Goal: Contribute content: Contribute content

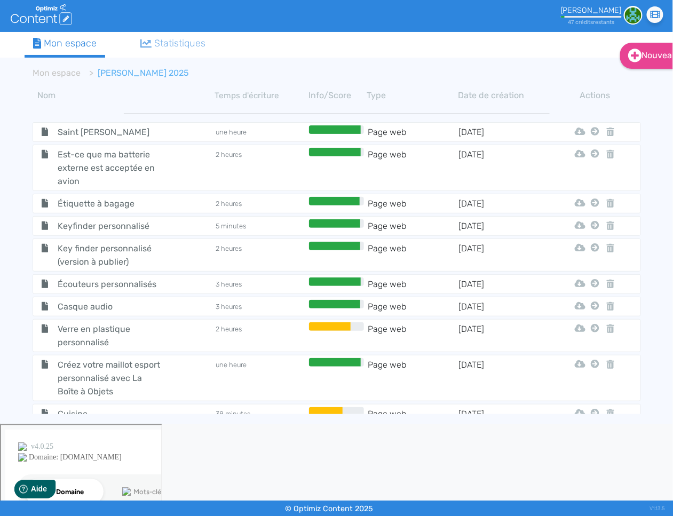
scroll to position [190, 0]
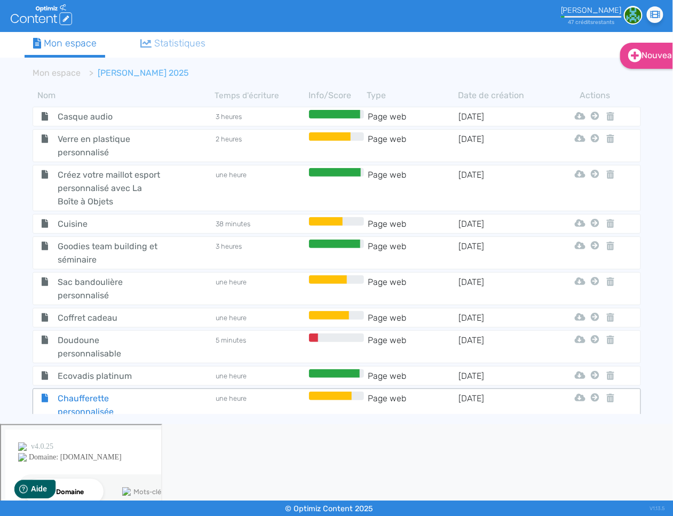
click at [108, 402] on span "Chaufferette personnalisée" at bounding box center [110, 405] width 120 height 27
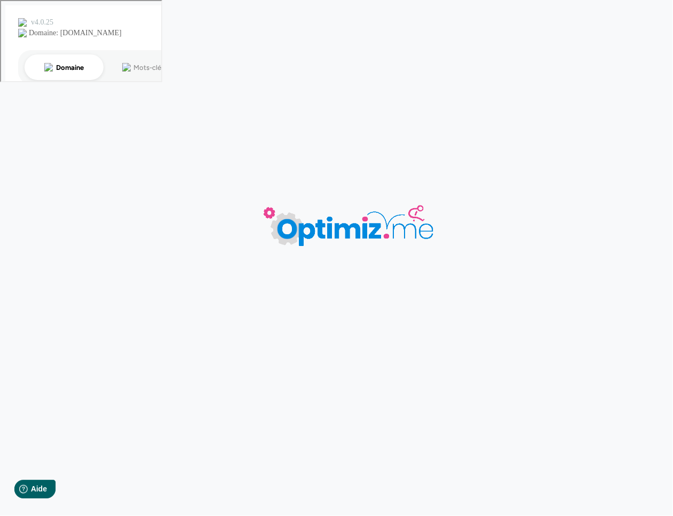
type input "Chaufferette personnalisée"
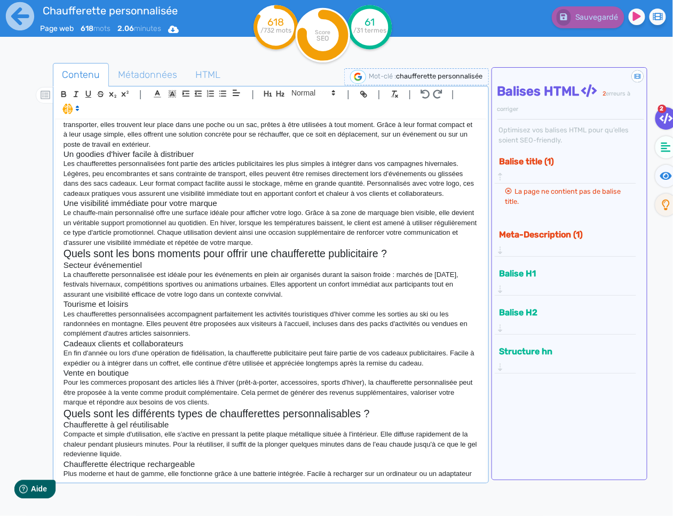
scroll to position [118, 0]
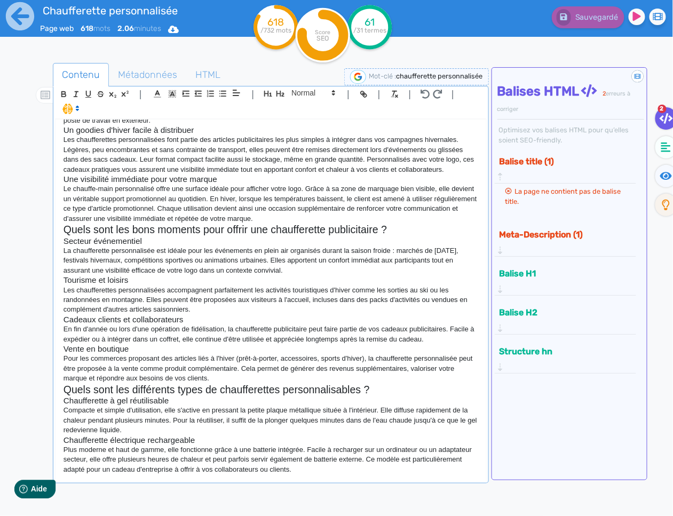
click at [347, 487] on div "Contenu Métadonnées HTML | | H3 H4 H5 H6 Normal | | | | Chaufferette personnali…" at bounding box center [271, 323] width 436 height 520
click at [346, 473] on p "Plus moderne et haut de gamme, elle fonctionne grâce à une batterie intégrée. F…" at bounding box center [270, 459] width 415 height 29
click at [663, 152] on fa-icon at bounding box center [666, 147] width 22 height 22
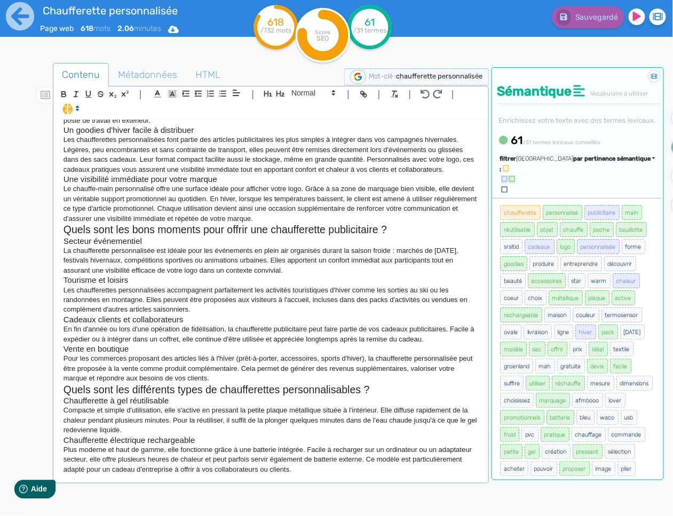
click at [602, 162] on span "par pertinence sémantique" at bounding box center [612, 158] width 77 height 7
click at [597, 198] on link "par fréquence" at bounding box center [562, 191] width 90 height 14
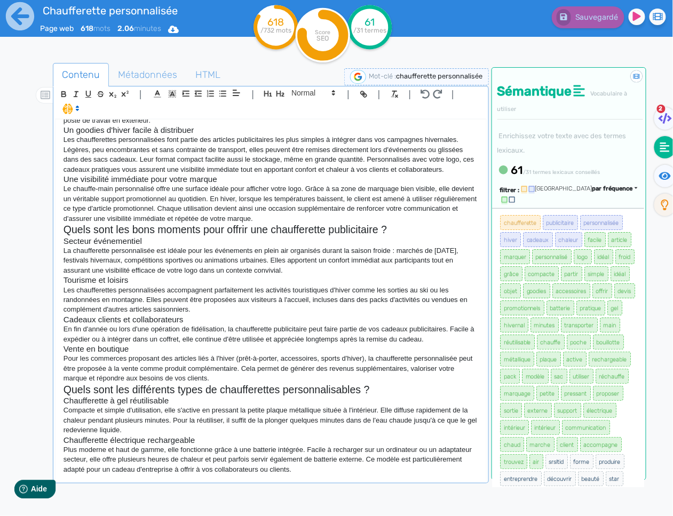
click at [308, 476] on div "Chaufferette personnalisée Offrez à vos clients et collaborateurs un objet publ…" at bounding box center [270, 300] width 431 height 361
click at [19, 16] on icon at bounding box center [19, 16] width 29 height 29
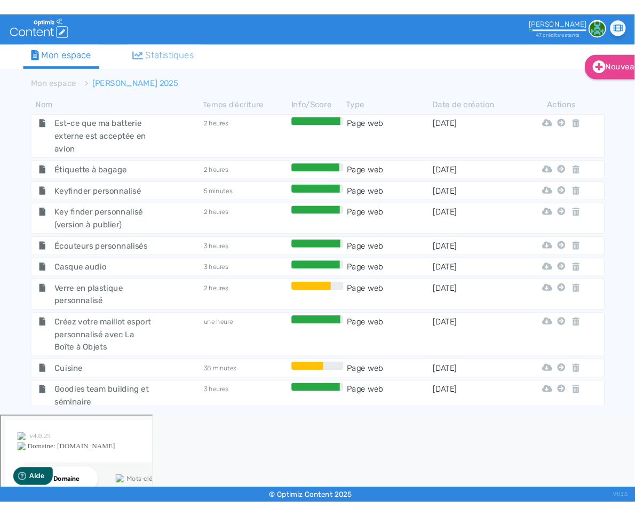
scroll to position [47, 0]
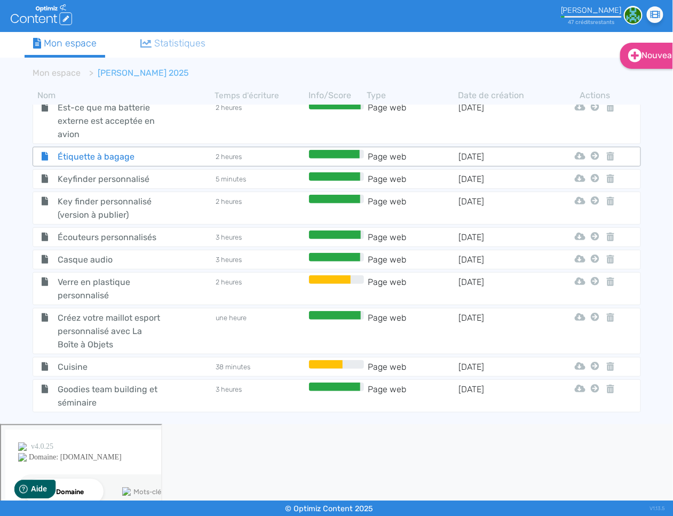
click at [116, 160] on span "Étiquette à bagage" at bounding box center [110, 156] width 120 height 13
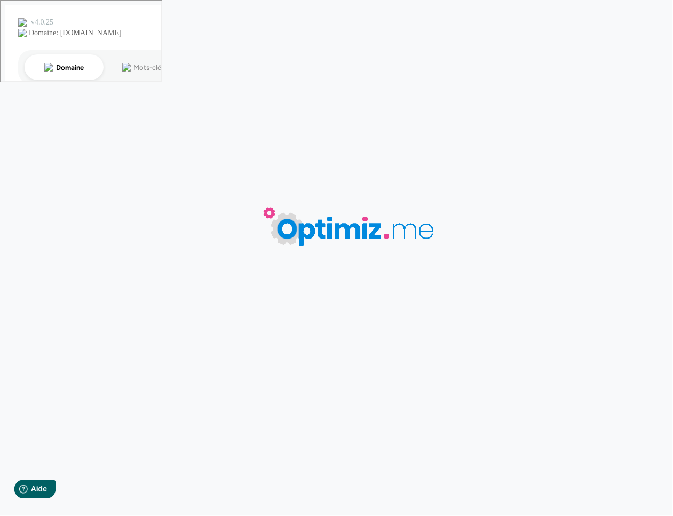
type input "Étiquette à bagage"
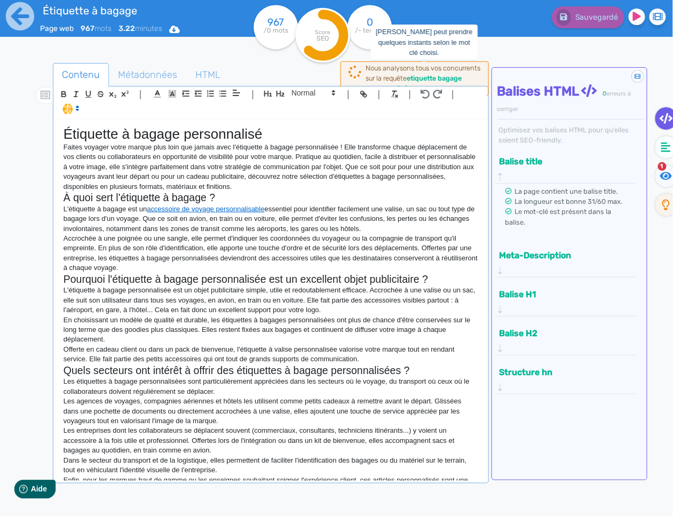
click at [422, 77] on b "etiquette bagage personnalisé" at bounding box center [414, 83] width 96 height 18
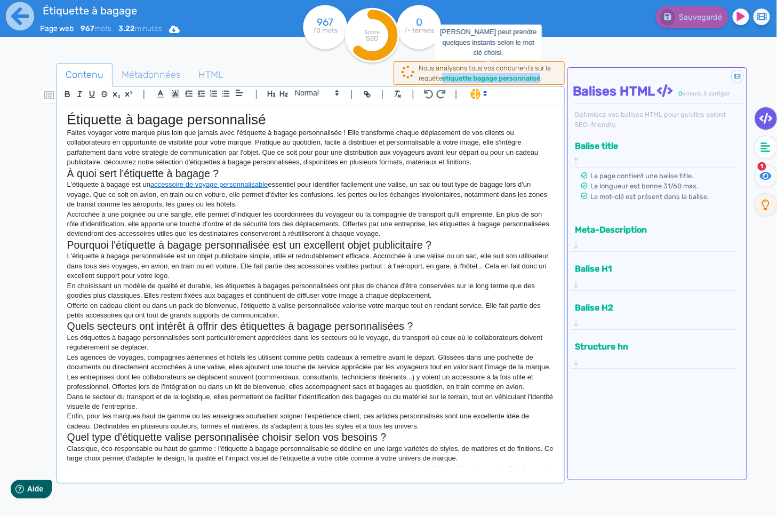
drag, startPoint x: 545, startPoint y: 78, endPoint x: 445, endPoint y: 80, distance: 99.8
click at [445, 80] on div "Nous analysons tous vos concurrents sur la requête etiquette bagage personnalis…" at bounding box center [489, 73] width 140 height 20
copy b "etiquette bagage personnalisé"
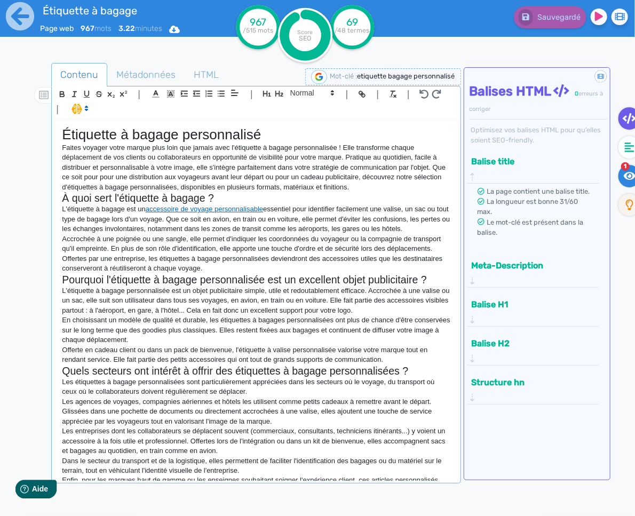
click at [631, 175] on icon at bounding box center [630, 176] width 12 height 8
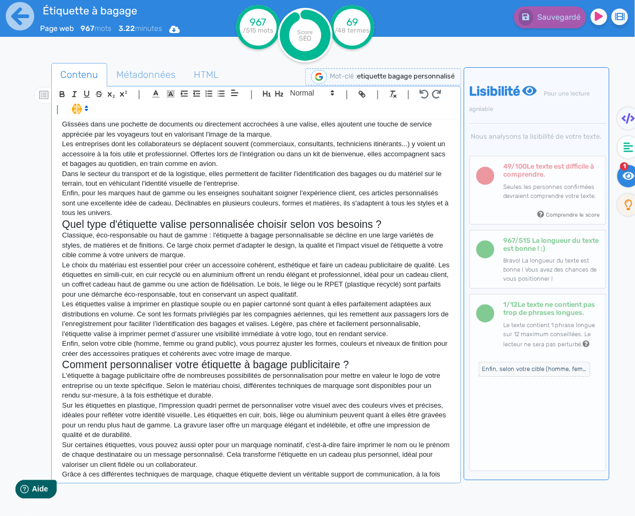
scroll to position [301, 0]
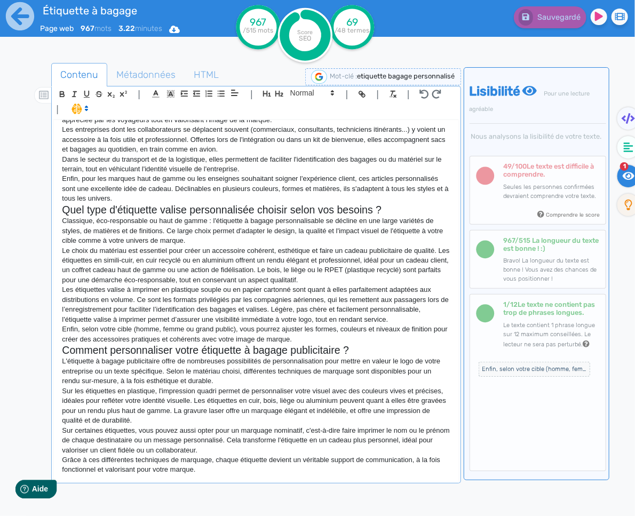
click at [313, 328] on p "Enfin, selon votre cible (homme, femme ou grand public), vous pourrez ajuster l…" at bounding box center [256, 334] width 388 height 20
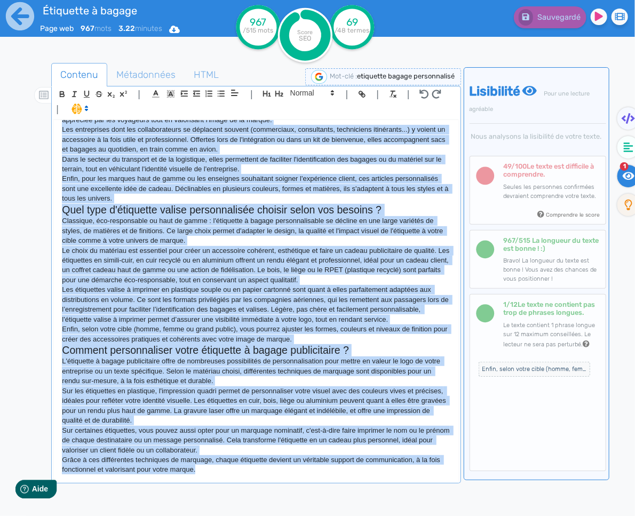
copy div "Loremipsu d sitame consectetura Elitse doeiusm tempo incidi utla etdo mag aliqu…"
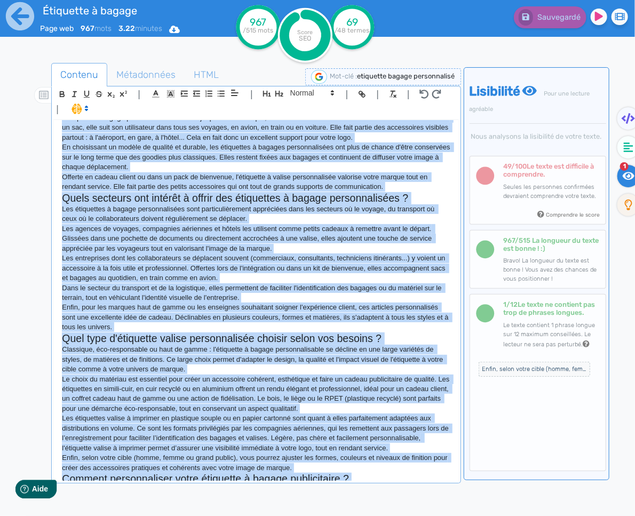
scroll to position [0, 0]
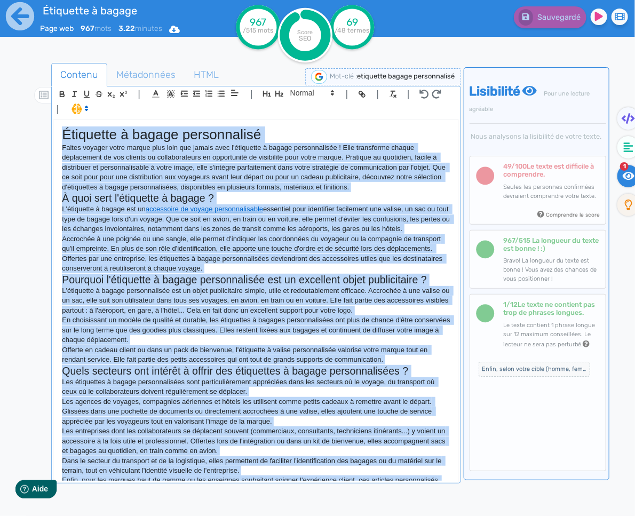
click at [268, 134] on h1 "Étiquette à bagage personnalisé" at bounding box center [256, 134] width 388 height 17
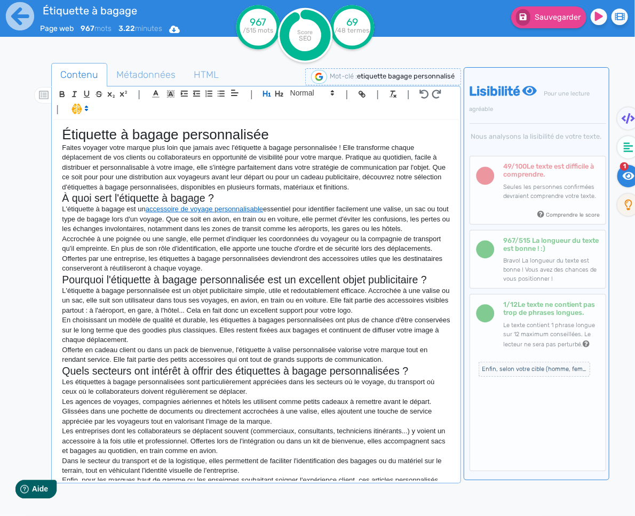
click at [221, 183] on p "Faites voyager votre marque plus loin que jamais avec l'étiquette à bagage pers…" at bounding box center [256, 167] width 388 height 49
click at [142, 268] on p "Accrochée à une poignée ou une sangle, elle permet d'indiquer les coordonnées d…" at bounding box center [256, 253] width 388 height 39
click at [523, 24] on fa-icon at bounding box center [523, 17] width 14 height 17
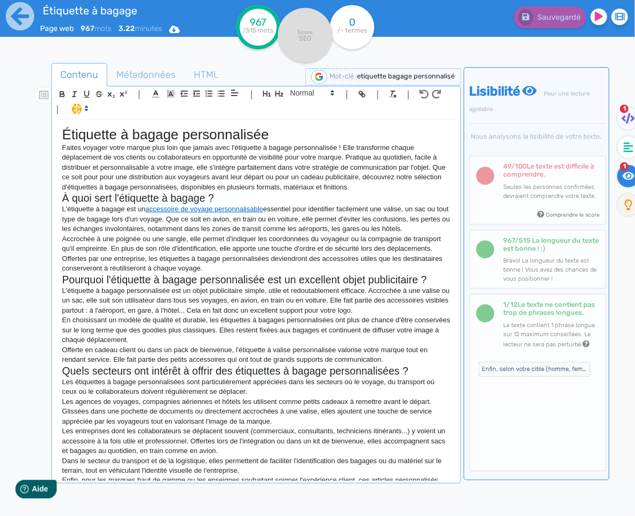
click at [304, 137] on h1 "Étiquette à bagage personnalisée" at bounding box center [256, 134] width 388 height 17
click at [254, 280] on h2 "Pourquoi l'étiquette à bagage personnalisée est un excellent objet publicitaire…" at bounding box center [256, 280] width 388 height 12
click at [267, 247] on p "Accrochée à une poignée ou une sangle, elle permet d'indiquer les coordonnées d…" at bounding box center [256, 253] width 388 height 39
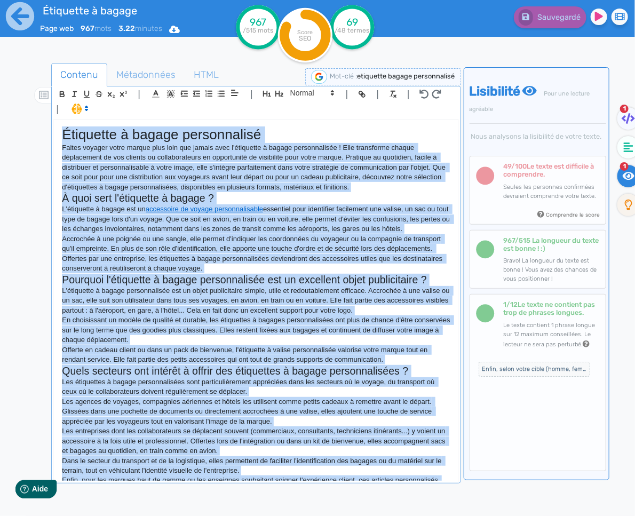
copy div "Loremipsu d sitame consectetura Elitse doeiusm tempo incidi utla etdo mag aliqu…"
click at [237, 189] on p "Faites voyager votre marque plus loin que jamais avec l'étiquette à bagage pers…" at bounding box center [256, 167] width 388 height 49
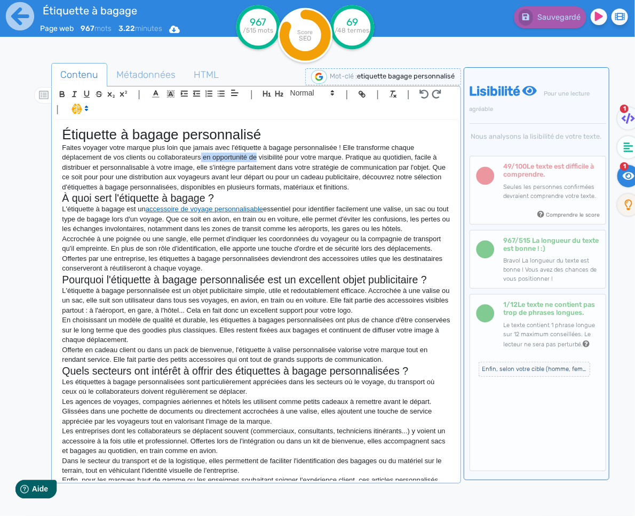
drag, startPoint x: 260, startPoint y: 157, endPoint x: 203, endPoint y: 162, distance: 57.3
click at [203, 162] on p "Faites voyager votre marque plus loin que jamais avec l'étiquette à bagage pers…" at bounding box center [256, 167] width 388 height 49
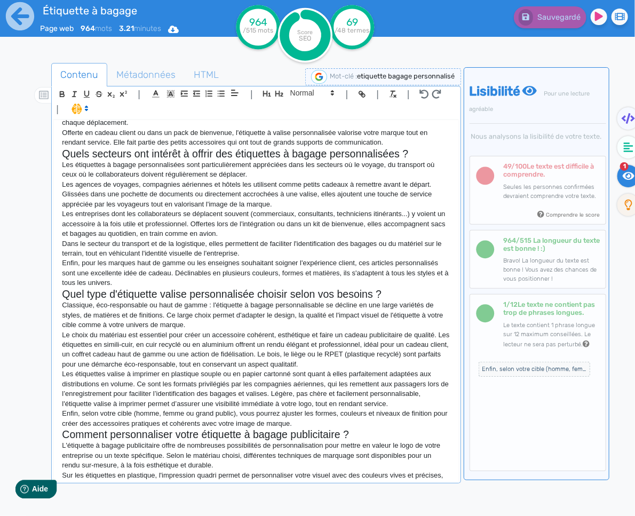
scroll to position [301, 0]
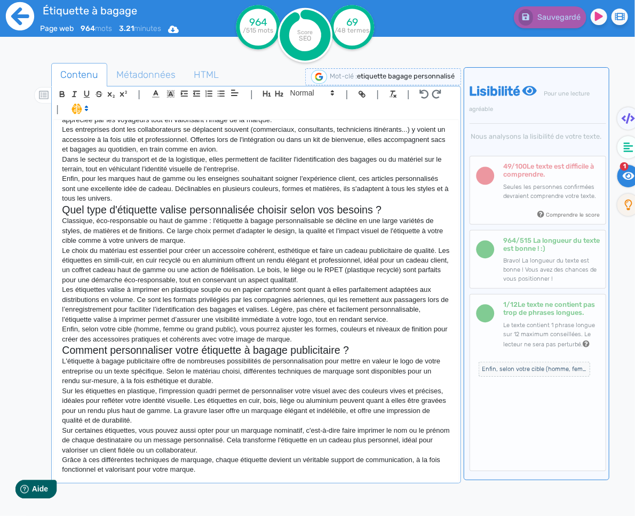
click at [15, 26] on icon at bounding box center [20, 16] width 28 height 28
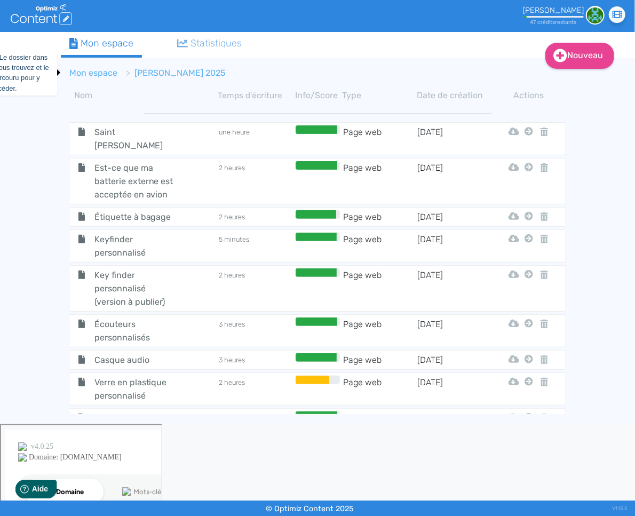
click at [100, 77] on link "Mon espace" at bounding box center [93, 73] width 48 height 10
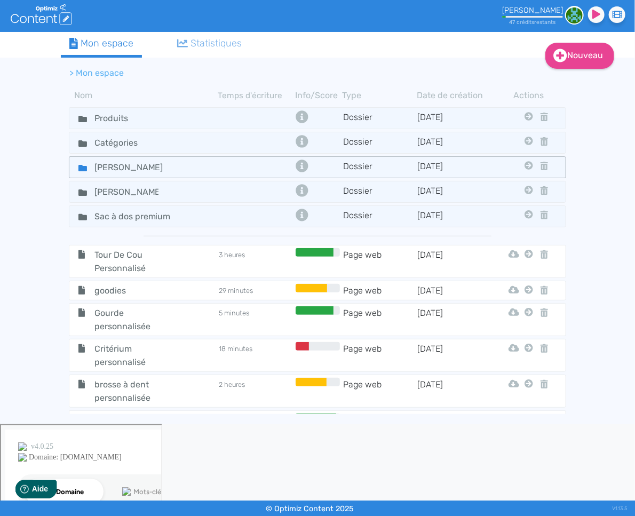
click at [84, 168] on icon at bounding box center [82, 168] width 9 height 6
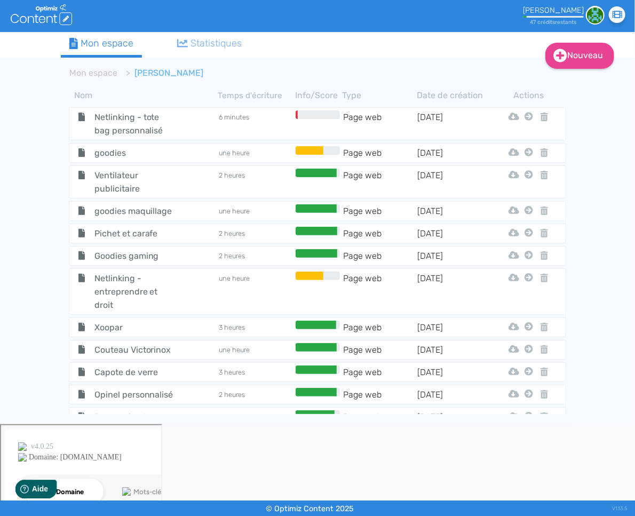
scroll to position [2402, 0]
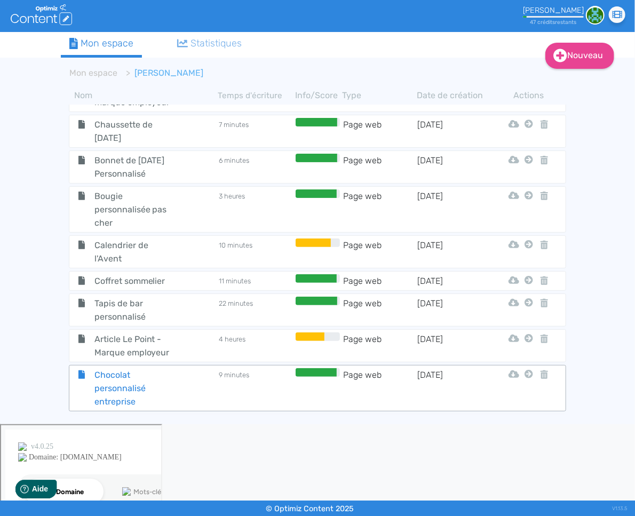
click at [118, 368] on span "Chocolat personnalisé entreprise" at bounding box center [135, 388] width 98 height 40
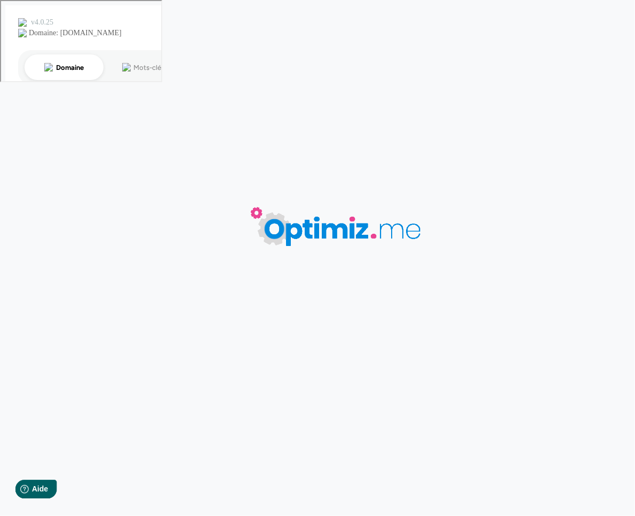
type input "Chocolat personnalisé entreprise"
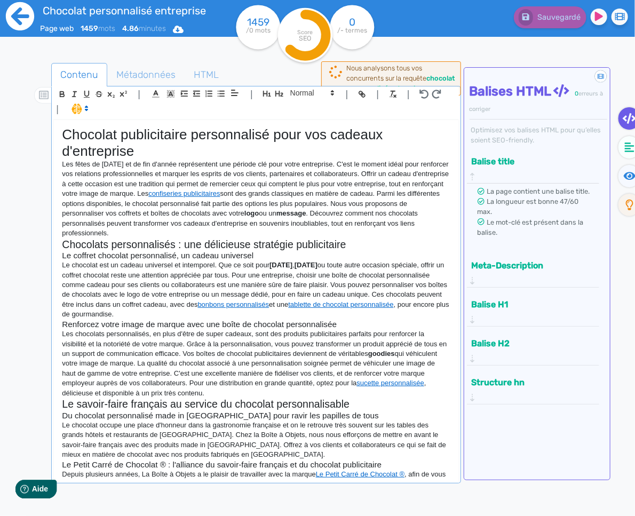
click at [23, 31] on fa-icon at bounding box center [19, 17] width 29 height 35
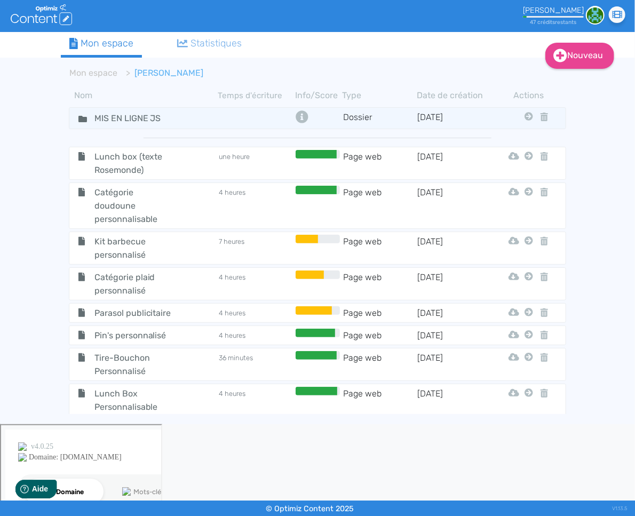
click at [84, 66] on ol "Mon espace [PERSON_NAME]" at bounding box center [279, 73] width 436 height 26
click at [84, 70] on link "Mon espace" at bounding box center [93, 73] width 48 height 10
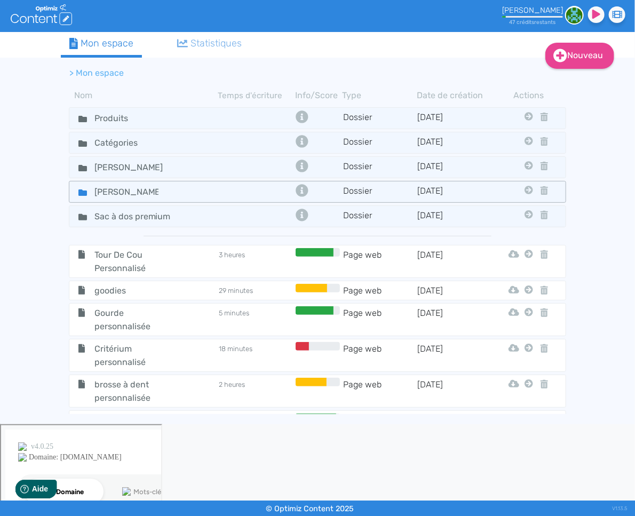
click at [81, 195] on fa-icon at bounding box center [78, 191] width 16 height 15
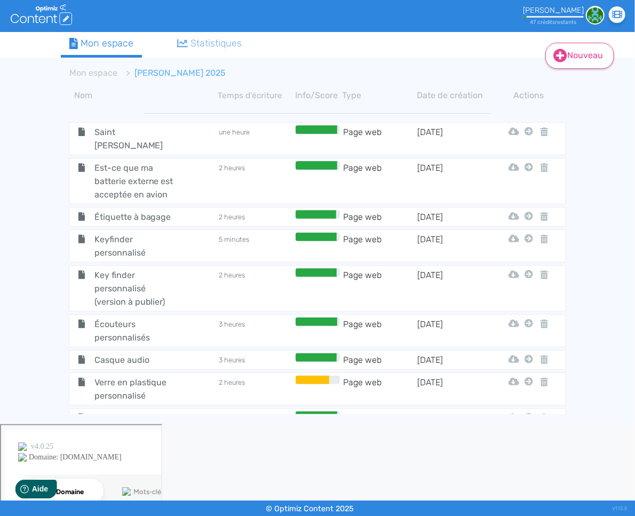
click at [575, 58] on link "Nouveau" at bounding box center [579, 56] width 69 height 26
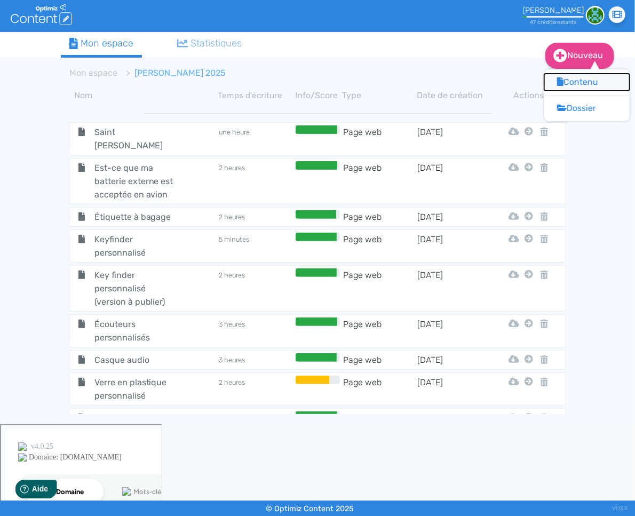
click at [568, 90] on button "Contenu" at bounding box center [586, 82] width 85 height 17
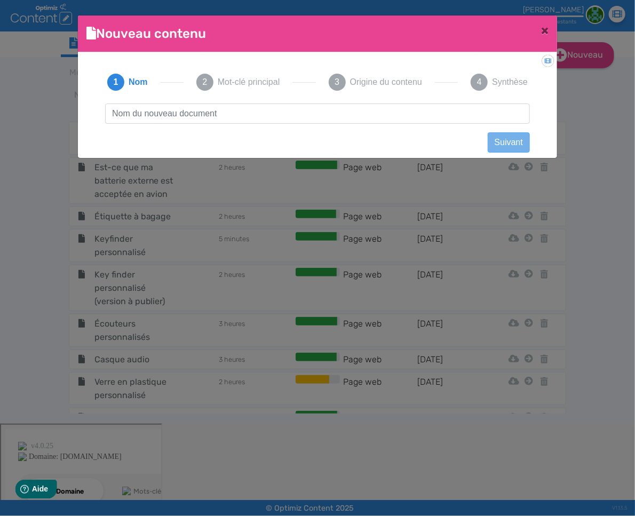
click at [317, 115] on input "text" at bounding box center [317, 114] width 425 height 20
type input "Chocolat personnalisé"
click button "Suivant" at bounding box center [509, 142] width 42 height 20
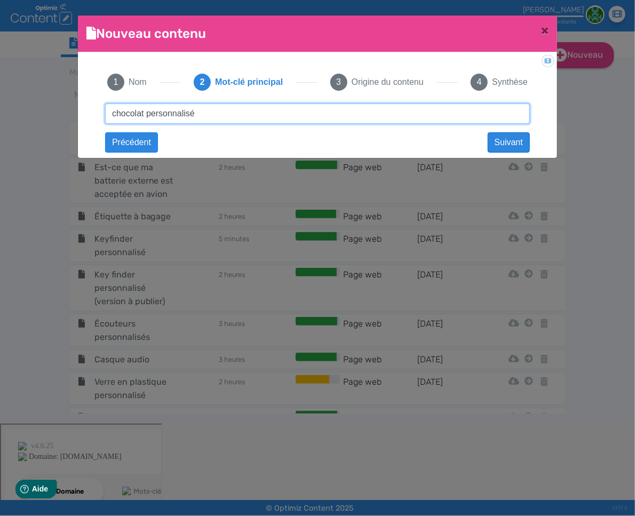
type input "chocolat personnalisé"
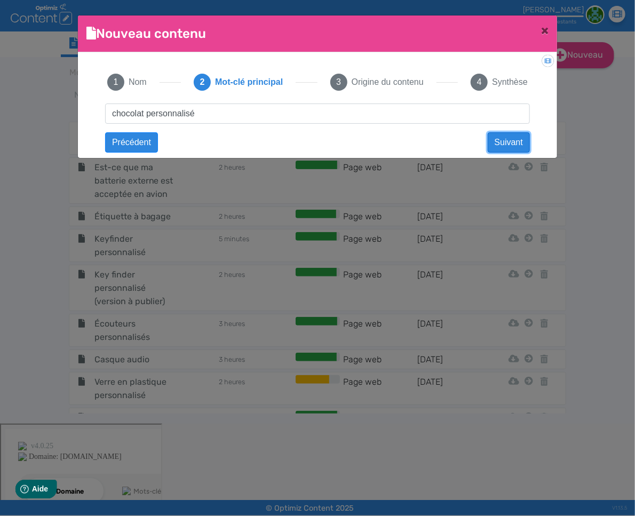
click at [499, 141] on button "Suivant" at bounding box center [509, 142] width 42 height 20
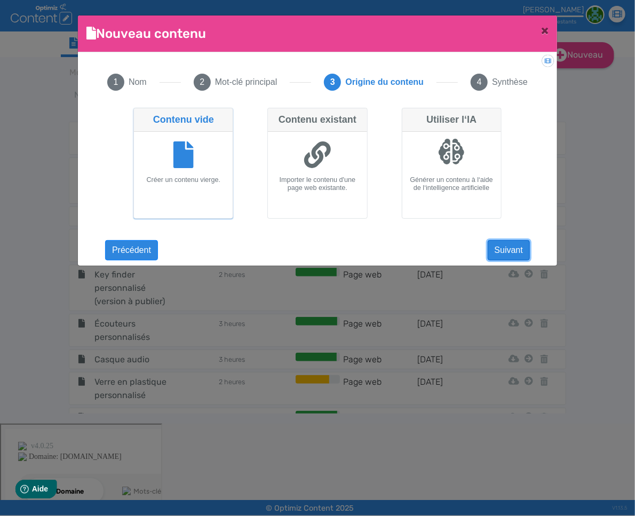
click at [512, 251] on button "Suivant" at bounding box center [509, 250] width 42 height 20
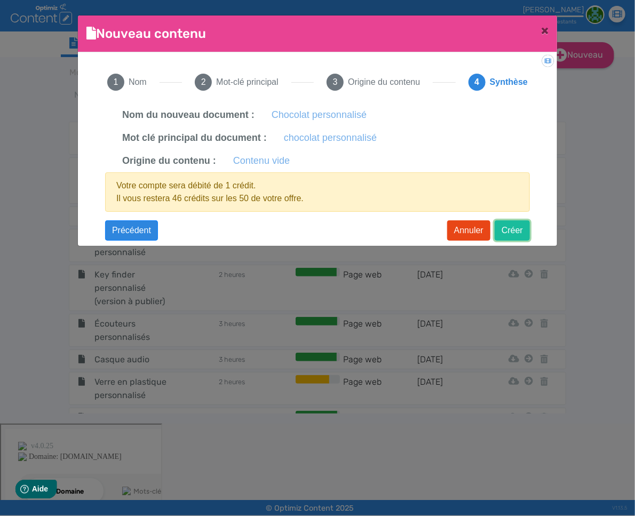
click at [513, 228] on button "Créer" at bounding box center [512, 230] width 35 height 20
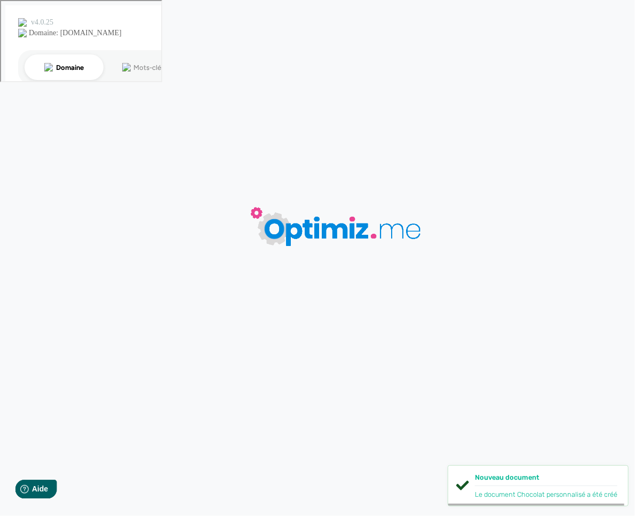
type input "Chocolat personnalisé"
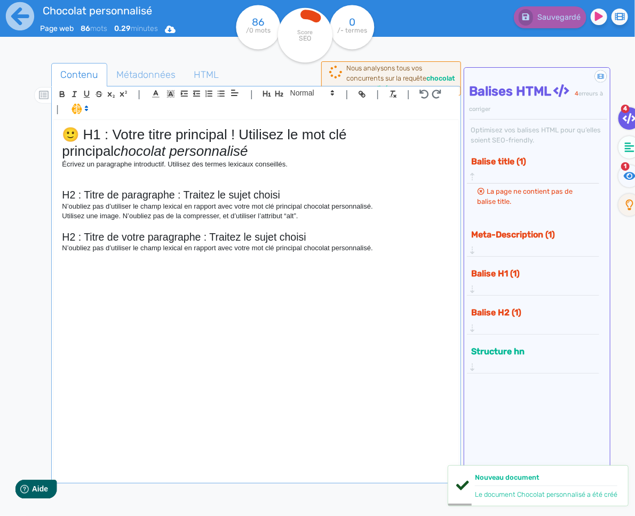
click at [225, 247] on p "N’oubliez pas d’utiliser le champ lexical en rapport avec votre mot clé princip…" at bounding box center [256, 248] width 388 height 10
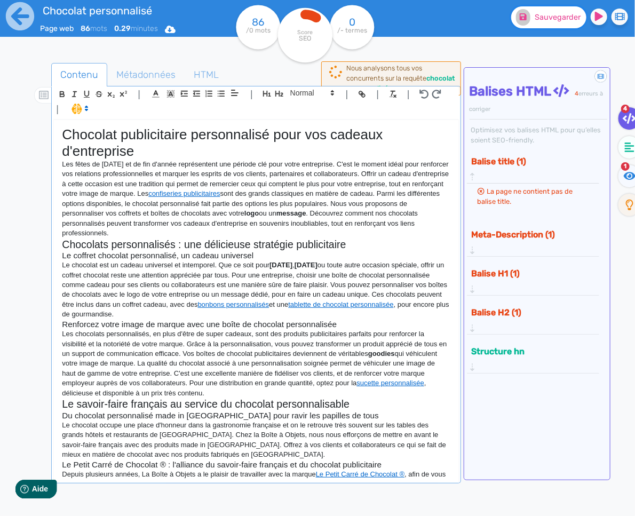
click at [548, 18] on span "Sauvegarder" at bounding box center [558, 17] width 46 height 9
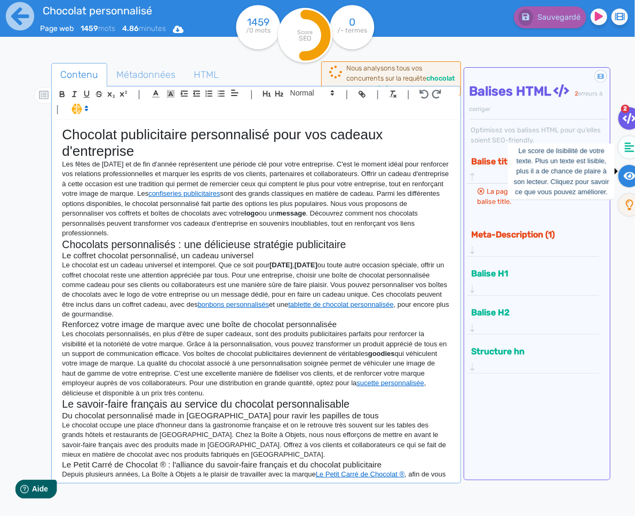
click at [621, 177] on fa-icon at bounding box center [629, 176] width 22 height 22
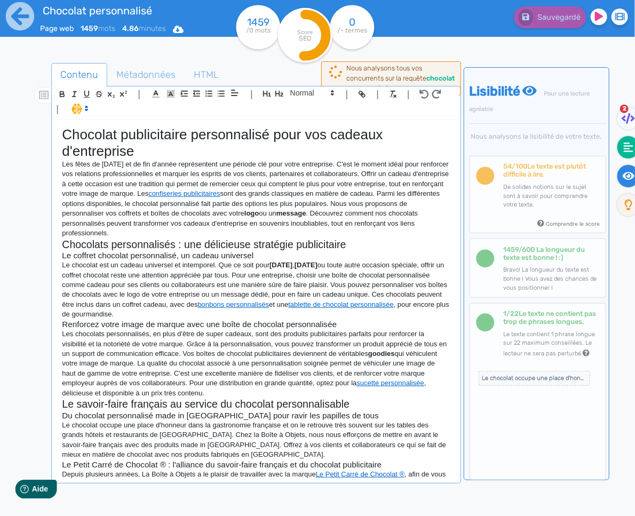
click at [624, 152] on fa-icon at bounding box center [628, 147] width 22 height 22
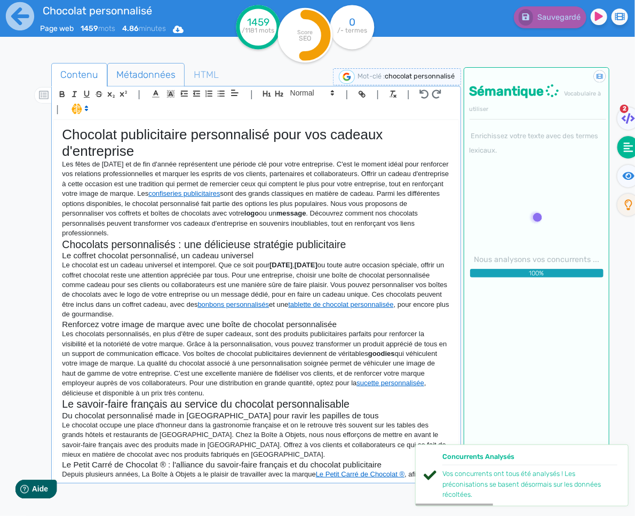
click at [163, 76] on span "Métadonnées" at bounding box center [146, 74] width 76 height 29
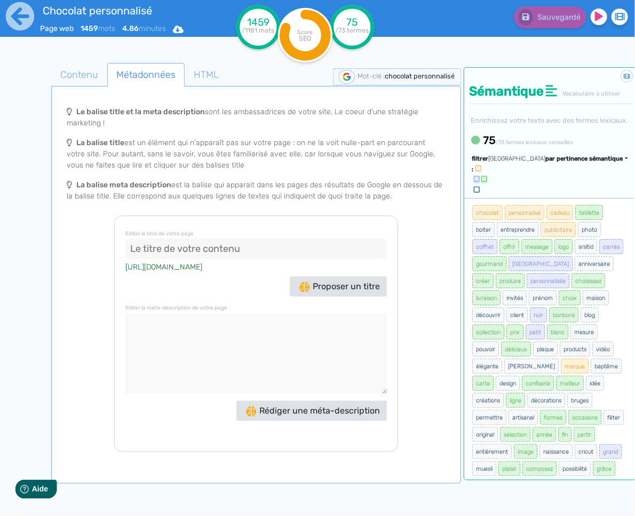
click at [148, 253] on input at bounding box center [255, 249] width 261 height 21
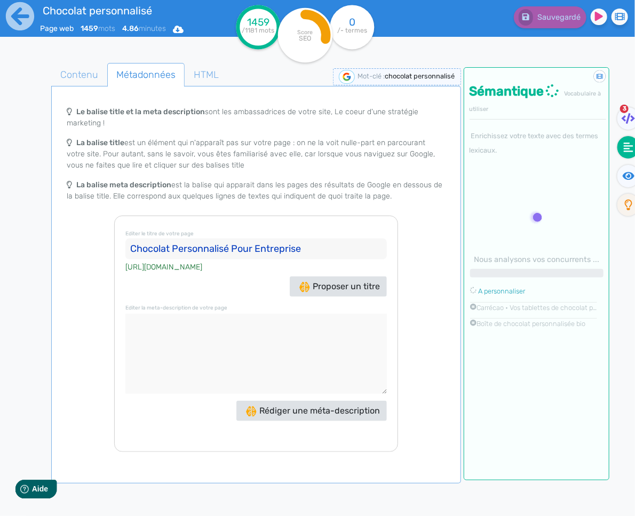
click at [244, 245] on input "Chocolat Personnalisé Pour Entreprise" at bounding box center [255, 249] width 261 height 21
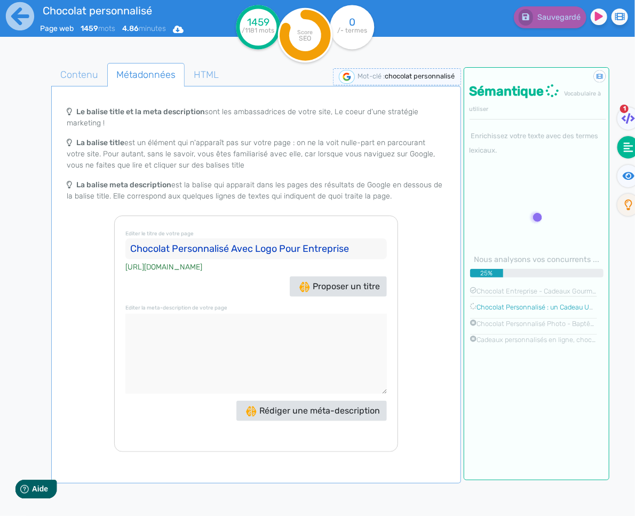
type input "Chocolat Personnalisé Avec Logo Pour Entreprise"
click at [200, 327] on textarea at bounding box center [255, 354] width 261 height 80
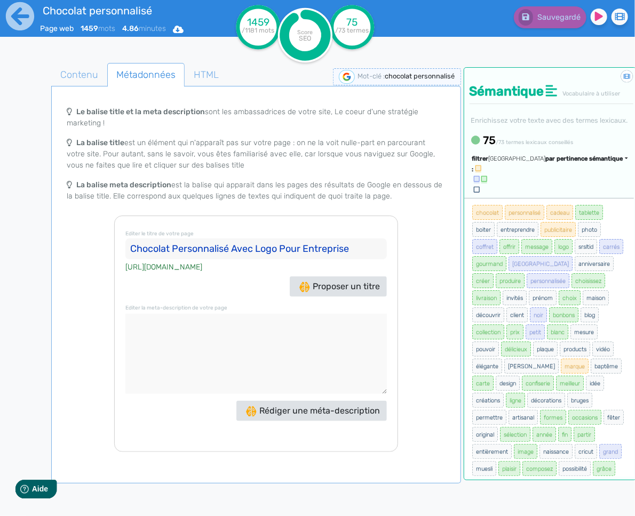
click at [236, 320] on textarea at bounding box center [255, 354] width 261 height 80
click at [239, 328] on textarea at bounding box center [255, 354] width 261 height 80
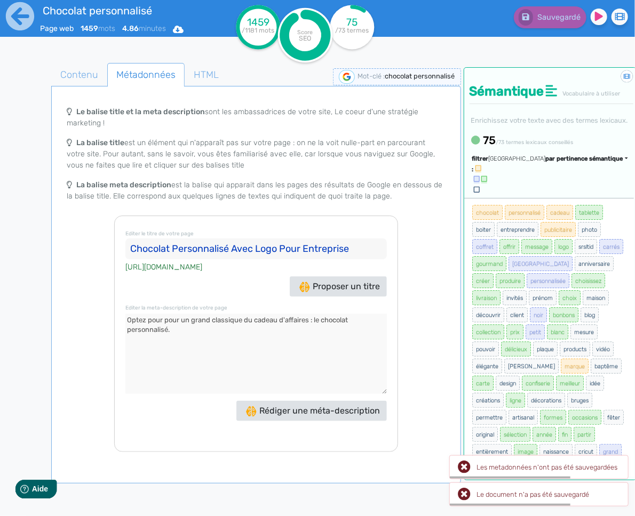
click at [296, 323] on textarea at bounding box center [255, 354] width 261 height 80
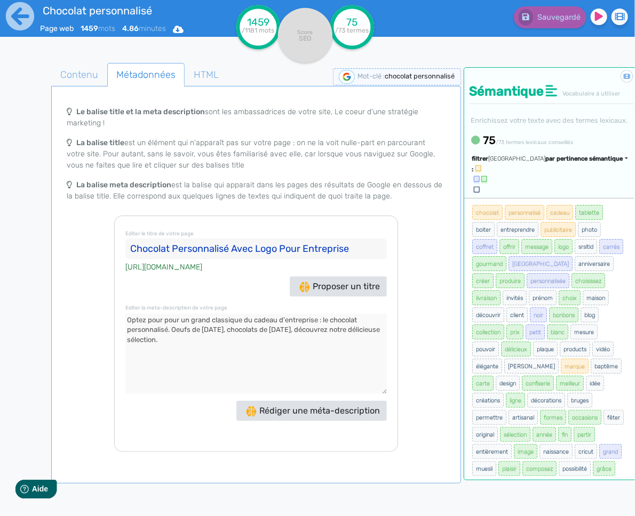
click at [203, 319] on textarea at bounding box center [255, 354] width 261 height 80
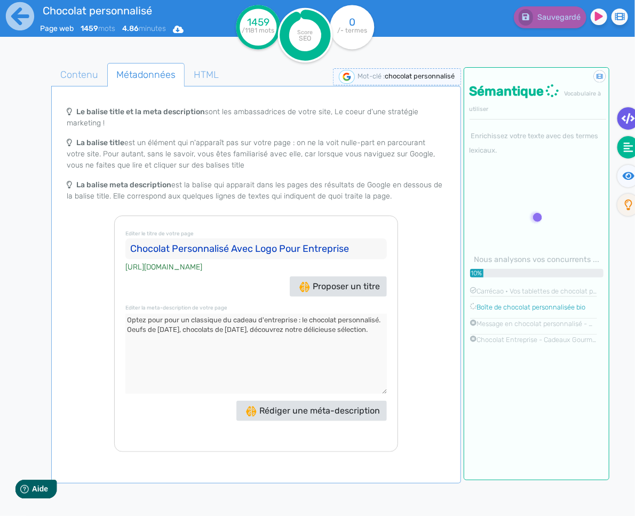
type textarea "Optez pour pour un classique du cadeau d'entreprise : le chocolat personnalisé.…"
click at [627, 124] on fa-icon at bounding box center [628, 118] width 22 height 22
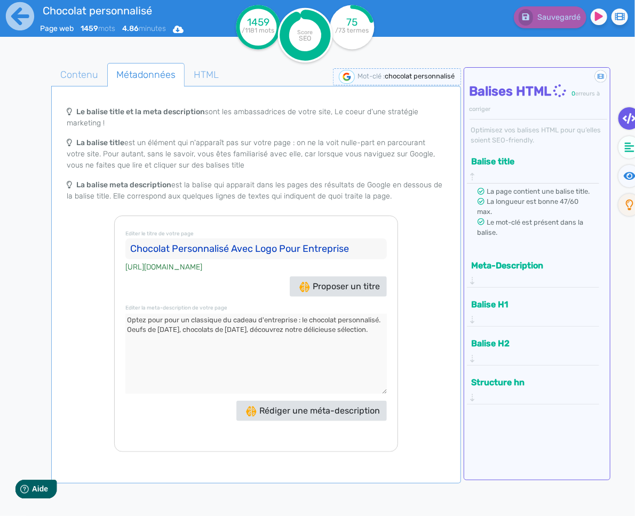
click at [535, 268] on button "Meta-Description" at bounding box center [530, 266] width 123 height 18
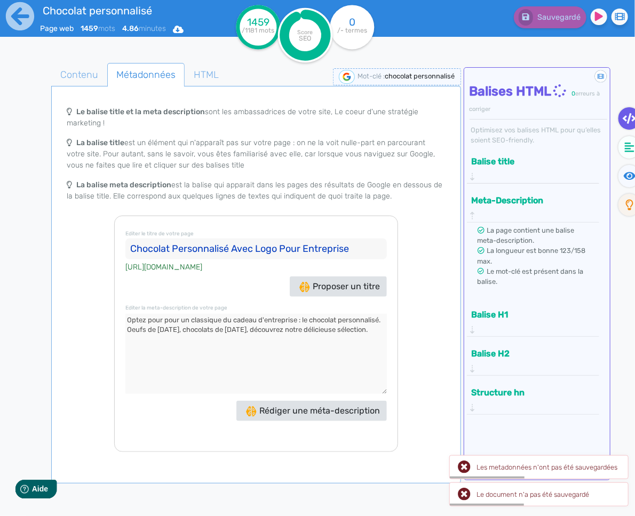
click at [369, 334] on textarea at bounding box center [255, 354] width 261 height 80
click at [78, 77] on span "Contenu" at bounding box center [79, 74] width 55 height 29
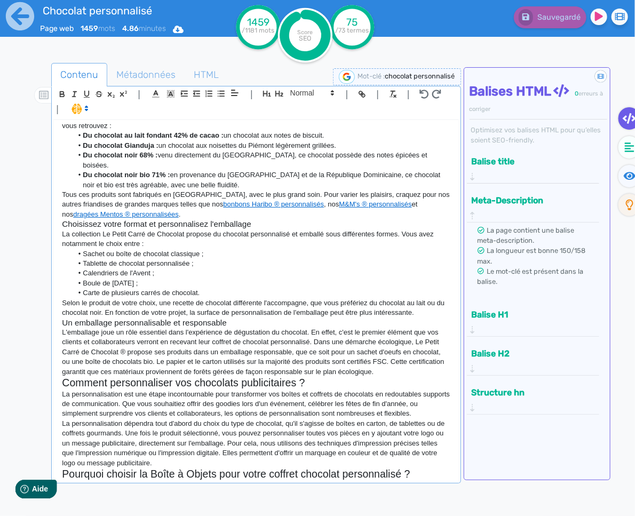
scroll to position [433, 0]
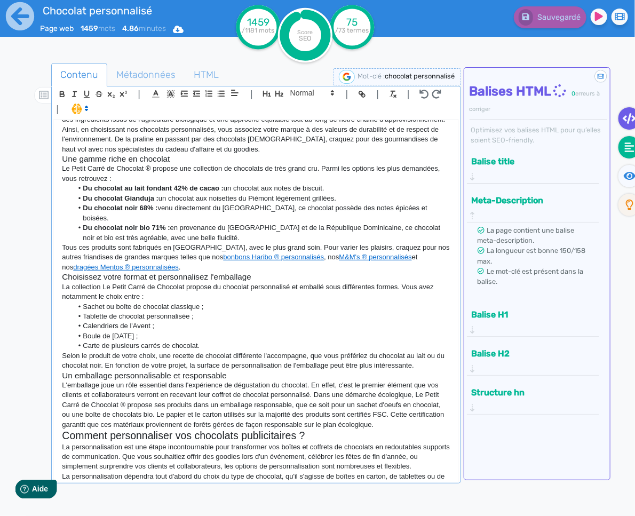
click at [626, 146] on icon at bounding box center [630, 147] width 10 height 11
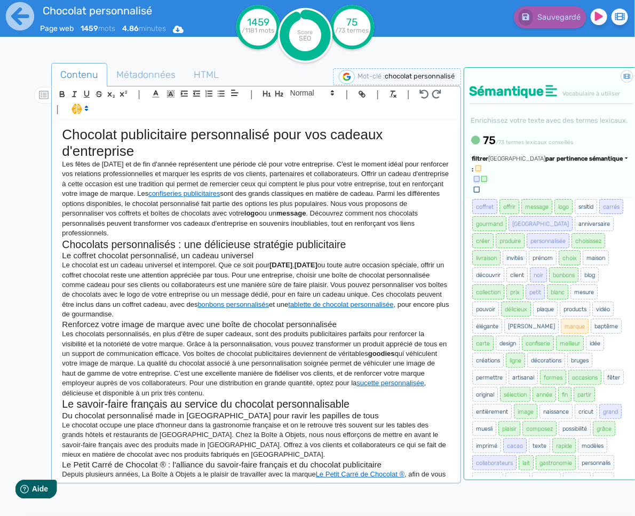
scroll to position [0, 0]
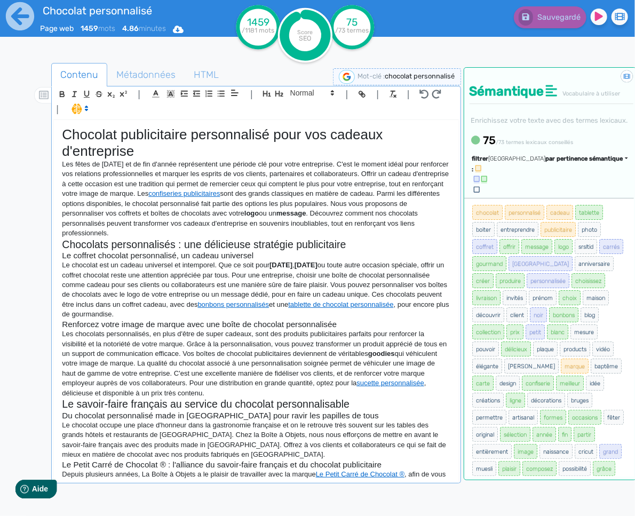
click at [584, 162] on span "par pertinence sémantique" at bounding box center [584, 158] width 77 height 7
click at [576, 198] on link "par fréquence" at bounding box center [534, 191] width 90 height 14
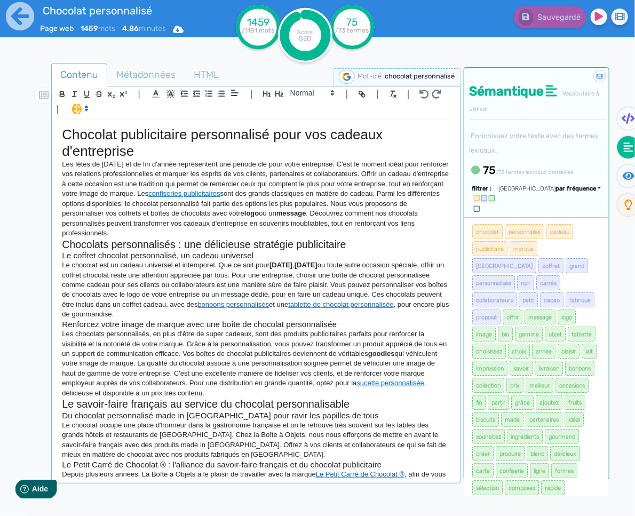
drag, startPoint x: 312, startPoint y: 282, endPoint x: 368, endPoint y: 172, distance: 123.4
click at [312, 282] on p "Le chocolat est un cadeau universel et intemporel. Que ce soit pour [DATE] , [D…" at bounding box center [256, 289] width 388 height 59
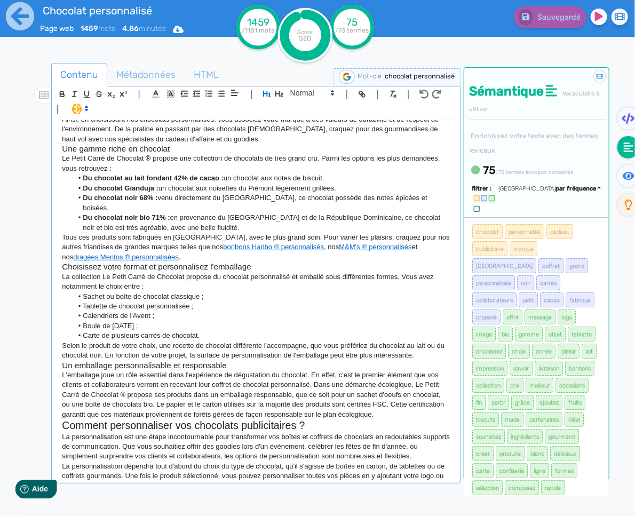
scroll to position [513, 0]
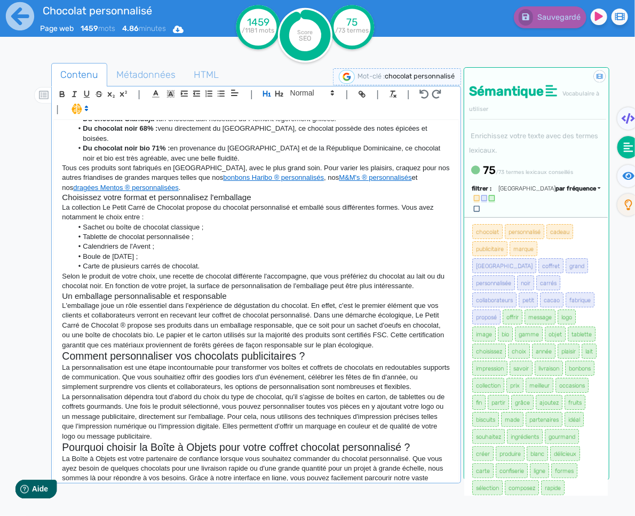
click at [289, 363] on p "La personnalisation est une étape incontournable pour transformer vos boîtes et…" at bounding box center [256, 377] width 388 height 29
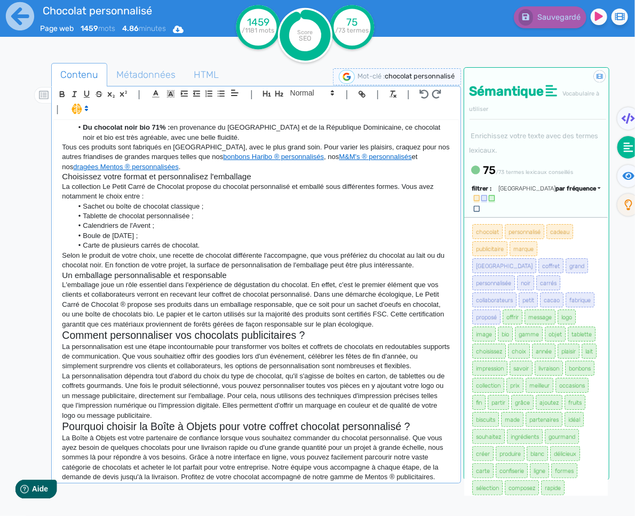
click at [186, 393] on p "La personnalisation dépendra tout d'abord du choix du type de chocolat, qu'il s…" at bounding box center [256, 395] width 388 height 49
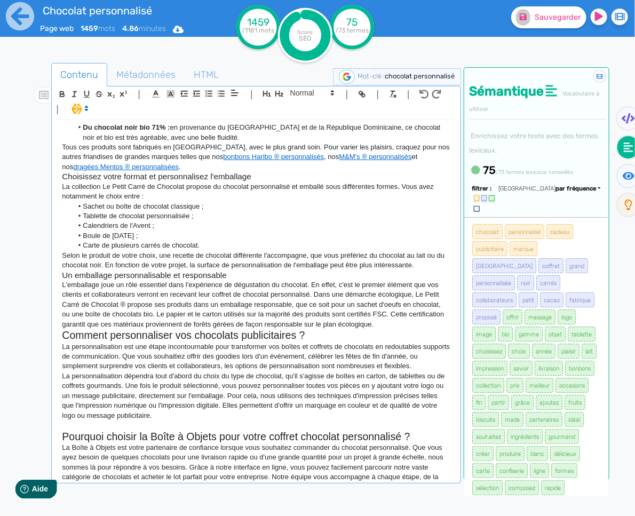
scroll to position [543, 0]
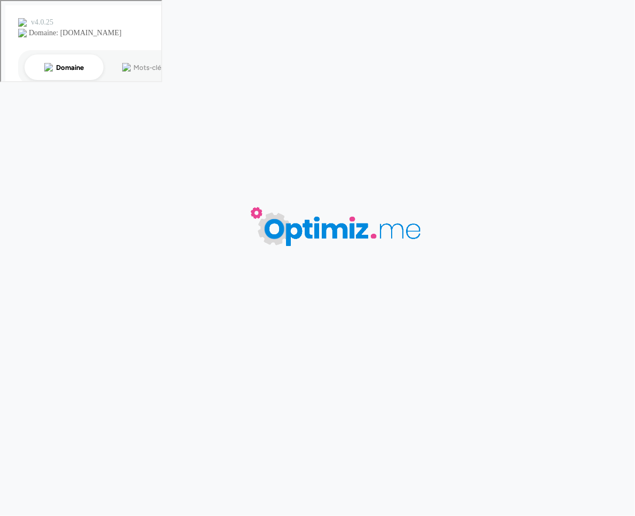
type input "Chocolat personnalisé"
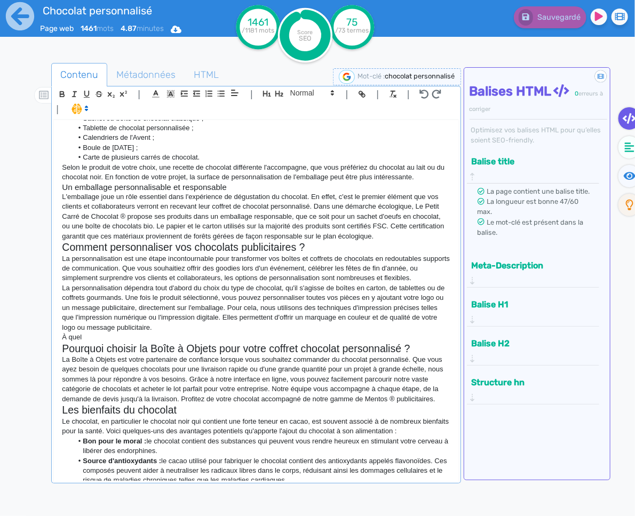
scroll to position [682, 0]
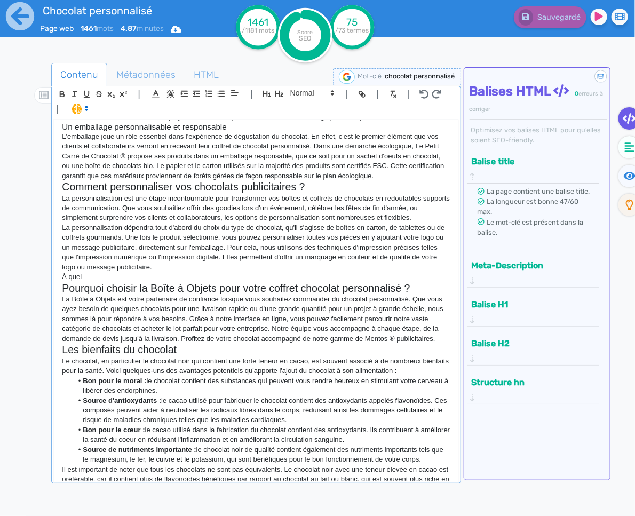
click at [130, 272] on p "À quel" at bounding box center [256, 277] width 388 height 10
click at [276, 95] on icon "button" at bounding box center [279, 93] width 9 height 9
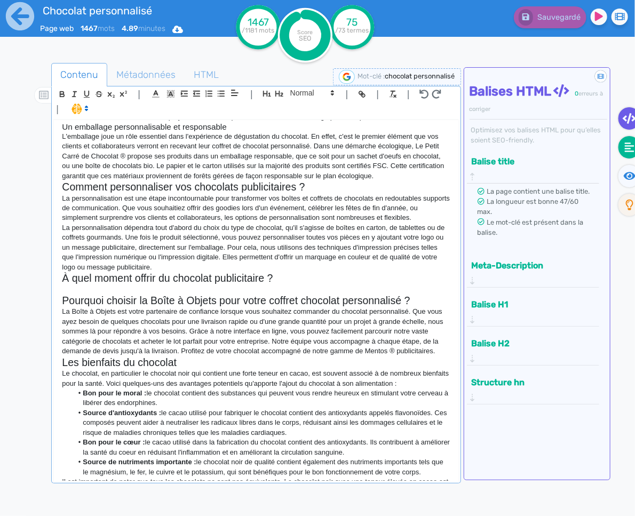
click at [624, 149] on fa-icon at bounding box center [629, 147] width 22 height 22
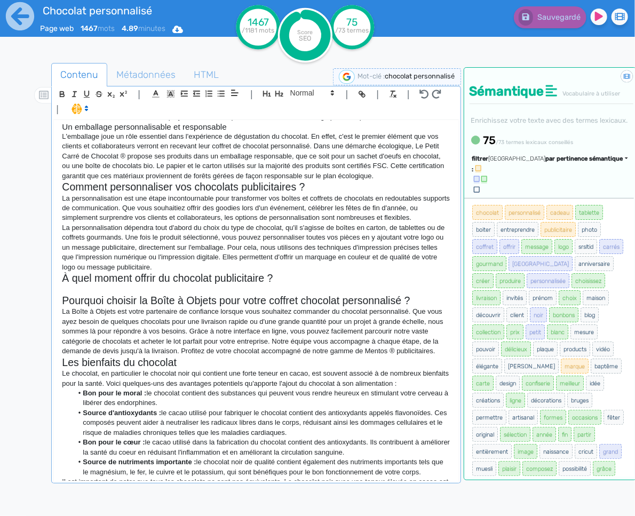
click at [113, 285] on p at bounding box center [256, 290] width 388 height 10
click at [301, 96] on span at bounding box center [311, 92] width 52 height 13
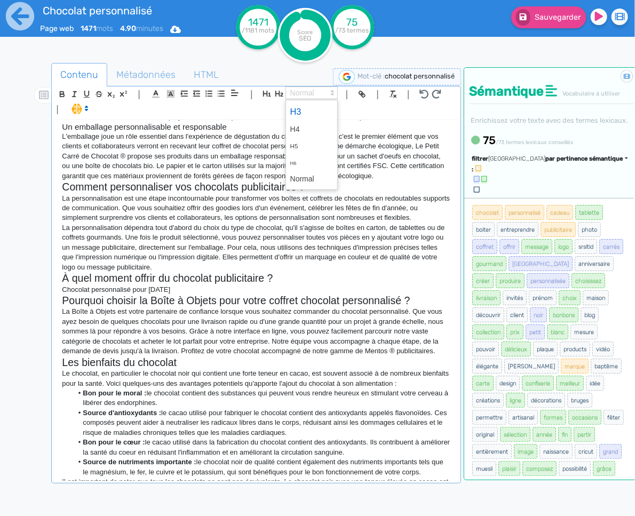
click at [307, 114] on span at bounding box center [311, 111] width 43 height 19
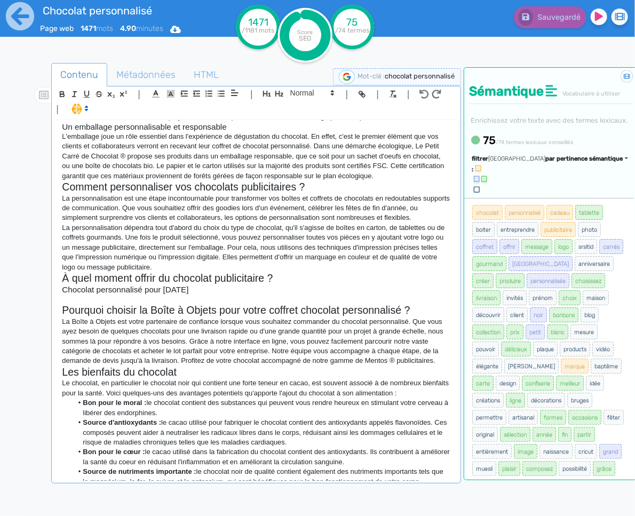
click at [180, 295] on p at bounding box center [256, 300] width 388 height 10
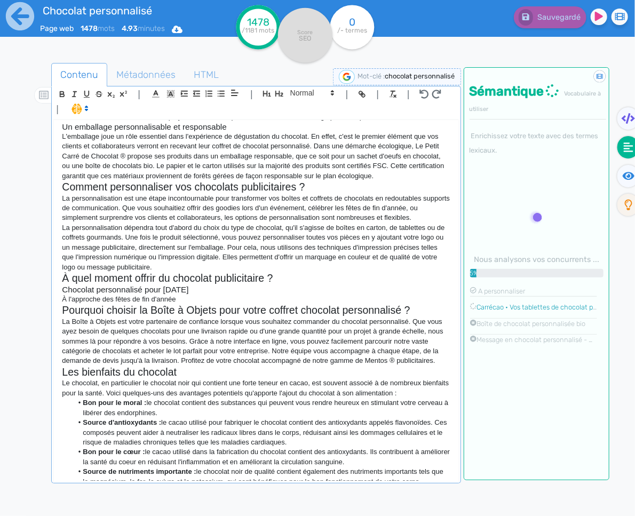
click at [190, 304] on h2 "Pourquoi choisir la Boîte à Objets pour votre coffret chocolat personnalisé ?" at bounding box center [256, 310] width 388 height 12
click at [195, 295] on p "À l'approche des fêtes de fin d'année" at bounding box center [256, 300] width 388 height 10
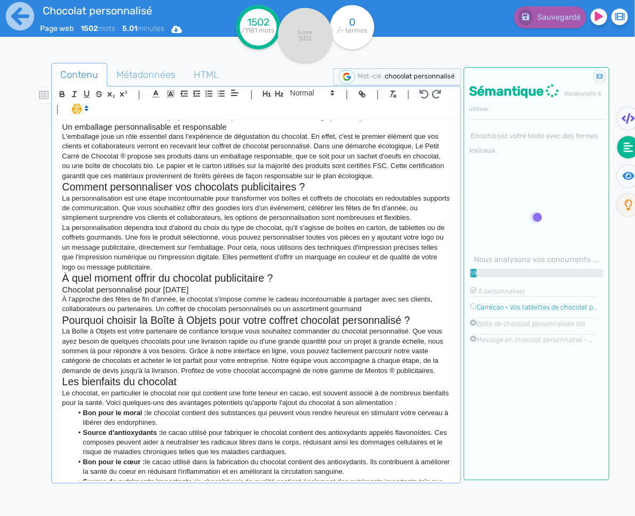
click at [401, 295] on p "À l'approche des fêtes de fin d'année, le chocolat s'impose comme le cadeau inc…" at bounding box center [256, 305] width 388 height 20
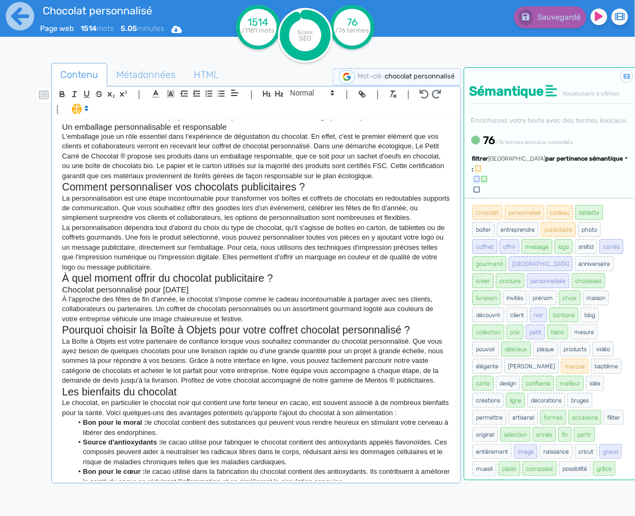
click at [563, 194] on div "Trier par pertinence sémantique par pertinence sémantique par fréquence par ord…" at bounding box center [558, 175] width 139 height 41
click at [563, 162] on span "par pertinence sémantique" at bounding box center [584, 158] width 77 height 7
click at [560, 198] on link "par fréquence" at bounding box center [534, 191] width 90 height 14
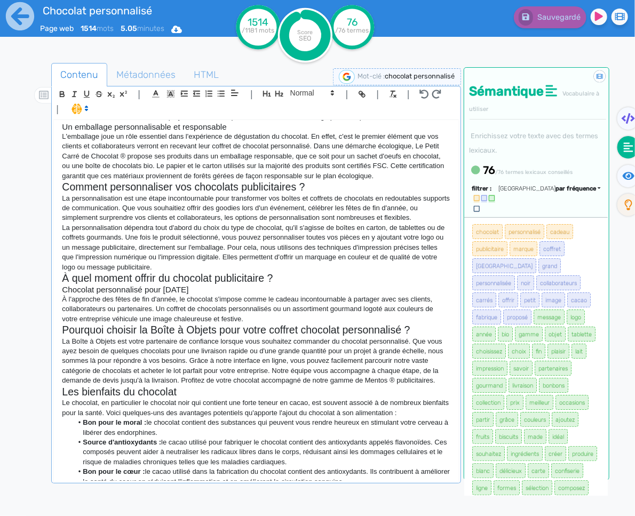
click at [277, 303] on p "À l'approche des fêtes de fin d'année, le chocolat s'impose comme le cadeau inc…" at bounding box center [256, 309] width 388 height 29
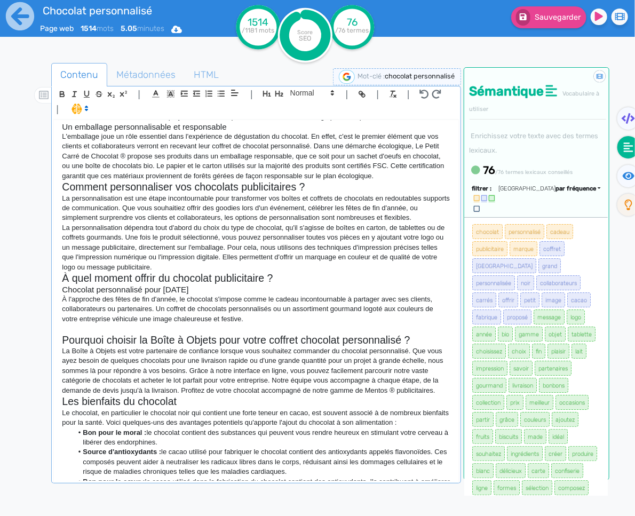
click at [224, 304] on p "À l'approche des fêtes de fin d'année, le chocolat s'impose comme le cadeau inc…" at bounding box center [256, 309] width 388 height 29
click at [223, 324] on p at bounding box center [256, 329] width 388 height 10
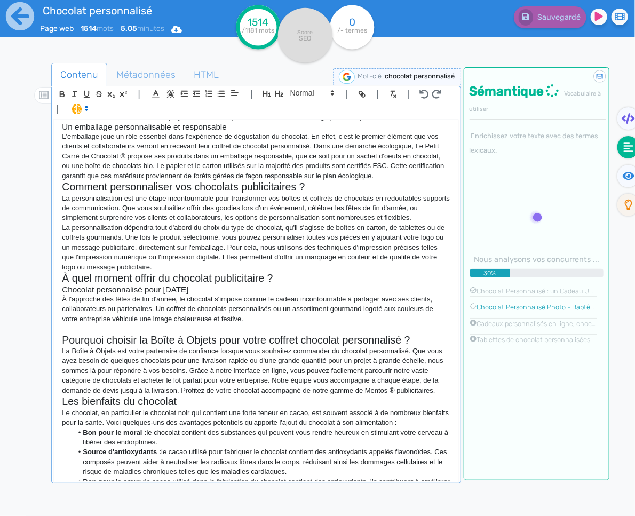
click at [229, 324] on p at bounding box center [256, 329] width 388 height 10
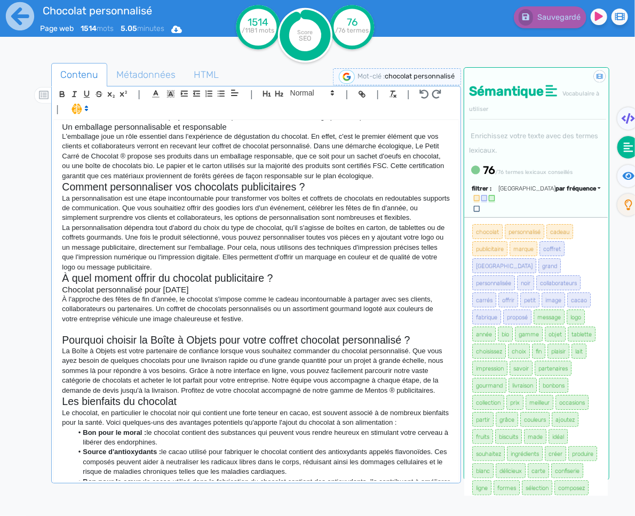
click at [212, 334] on h2 "Pourquoi choisir la Boîte à Objets pour votre coffret chocolat personnalisé ?" at bounding box center [256, 340] width 388 height 12
click at [214, 324] on p at bounding box center [256, 329] width 388 height 10
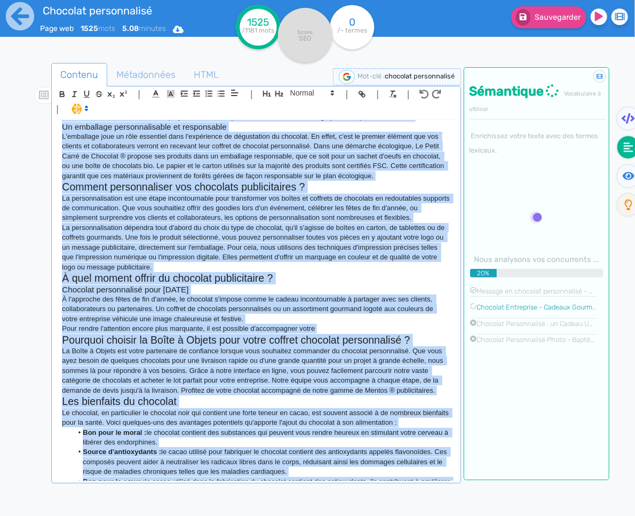
copy div "Chocolat publicitaire personnalisé pour vos cadeaux d'entreprise Les fêtes de N…"
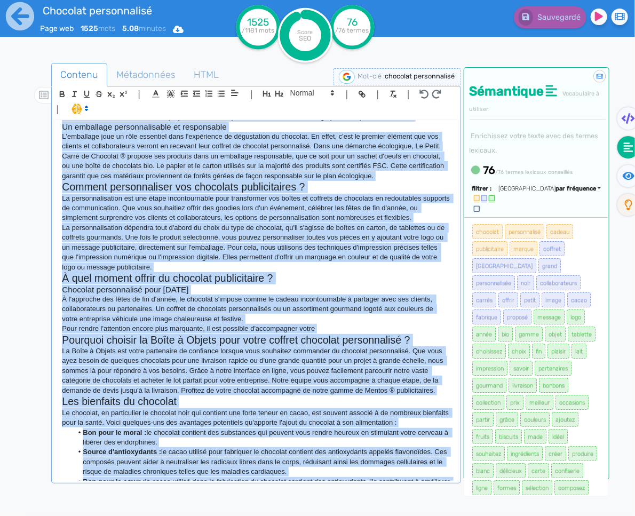
click at [319, 304] on p "À l'approche des fêtes de fin d'année, le chocolat s'impose comme le cadeau inc…" at bounding box center [256, 309] width 388 height 29
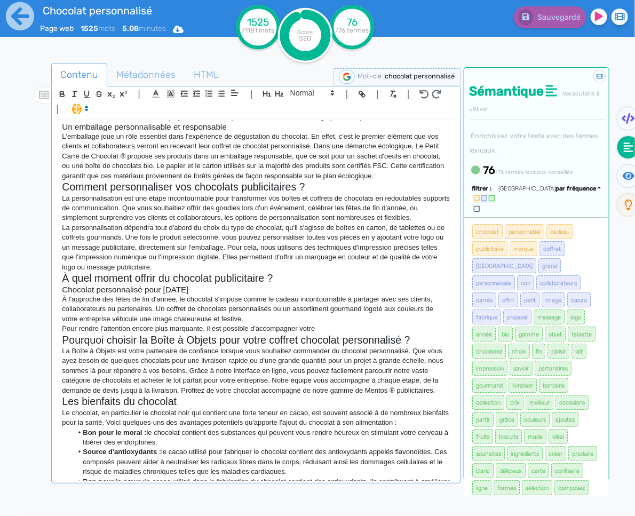
click at [336, 324] on p "Pour rendre l'attention encore plus marquante, il est possible d'accompagner vo…" at bounding box center [256, 329] width 388 height 10
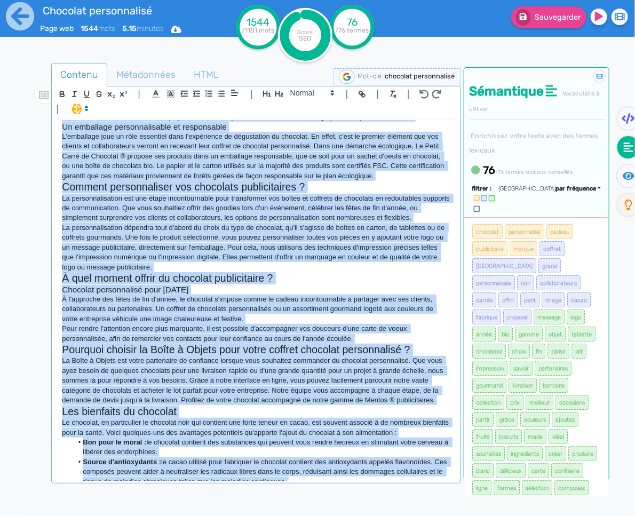
copy div "Chocolat publicitaire personnalisé pour vos cadeaux d'entreprise Les fêtes de N…"
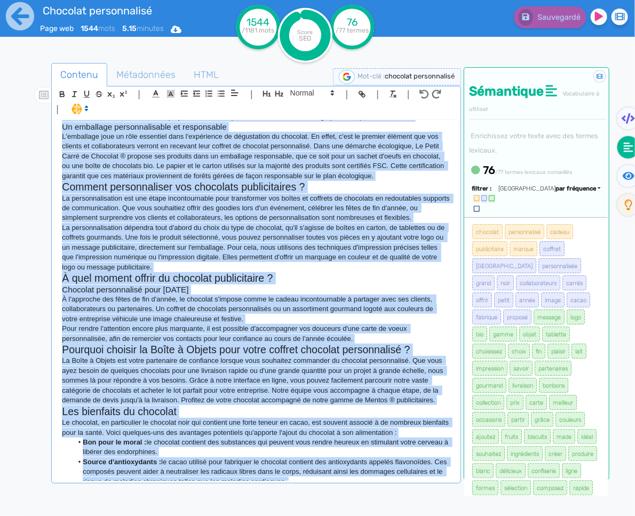
click at [391, 324] on p "Pour rendre l'attention encore plus marquante, il est possible d'accompagner vo…" at bounding box center [256, 334] width 388 height 20
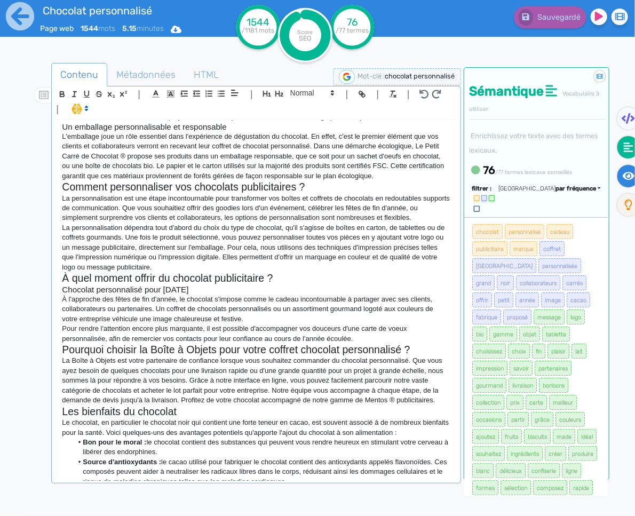
click at [618, 172] on fa-icon at bounding box center [628, 176] width 22 height 22
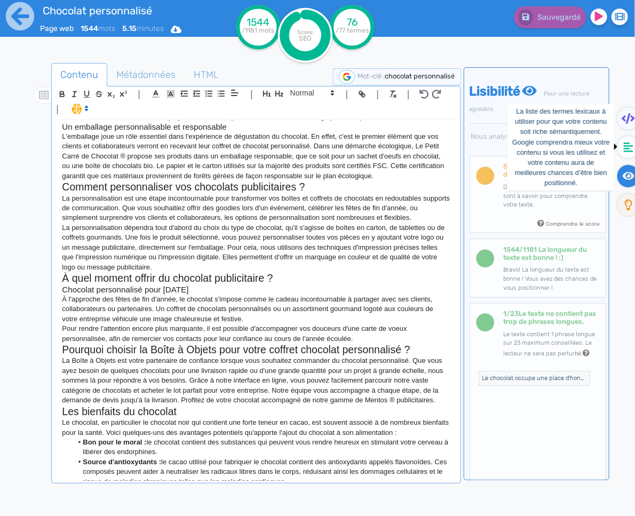
drag, startPoint x: 623, startPoint y: 146, endPoint x: 567, endPoint y: 182, distance: 66.3
click at [623, 146] on fa-icon at bounding box center [628, 147] width 22 height 22
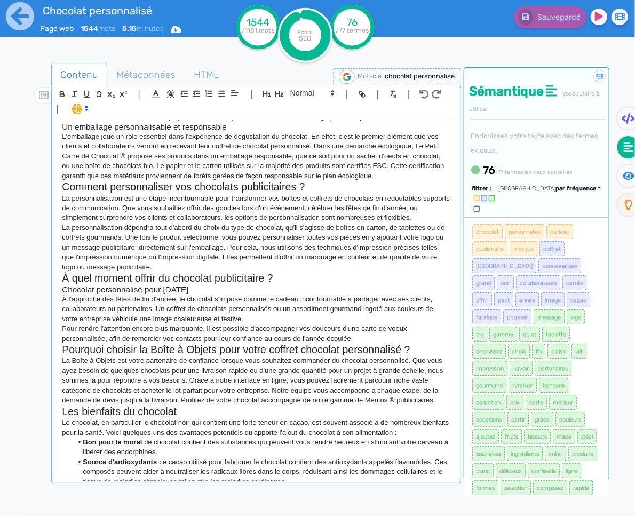
click at [375, 324] on p "Pour rendre l'attention encore plus marquante, il est possible d'accompagner vo…" at bounding box center [256, 334] width 388 height 20
click at [374, 324] on p "Pour rendre l'attention encore plus marquante, il est possible d'accompagner vo…" at bounding box center [256, 334] width 388 height 20
click at [426, 344] on h2 "Pourquoi choisir la Boîte à Objets pour votre coffret chocolat personnalisé ?" at bounding box center [256, 350] width 388 height 12
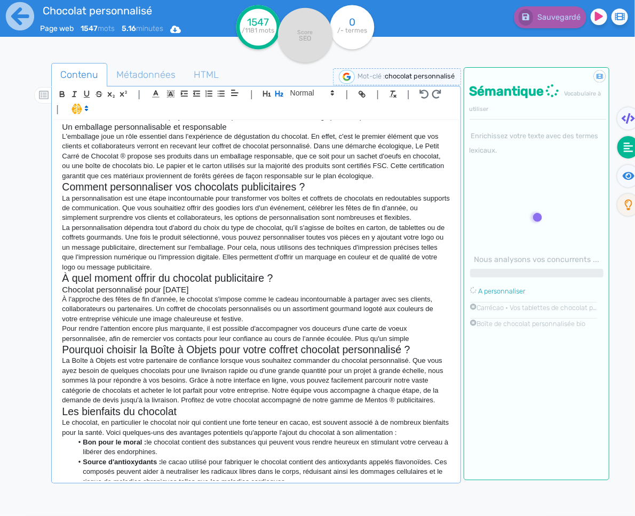
click at [426, 324] on p "Pour rendre l'attention encore plus marquante, il est possible d'accompagner vo…" at bounding box center [256, 334] width 388 height 20
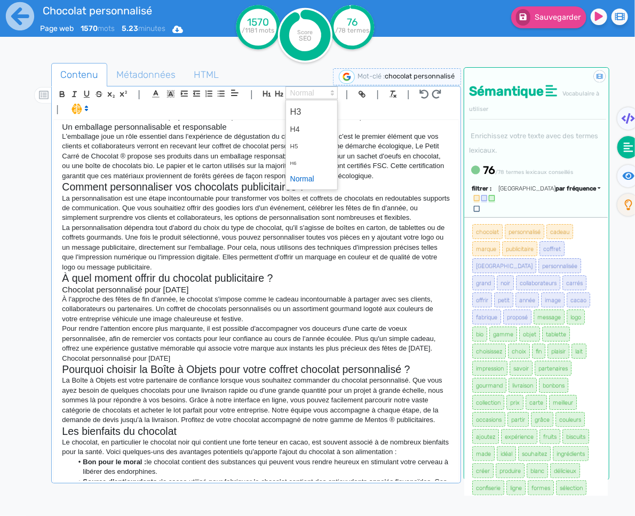
click at [311, 90] on span at bounding box center [311, 92] width 52 height 13
click at [305, 103] on span at bounding box center [311, 111] width 43 height 19
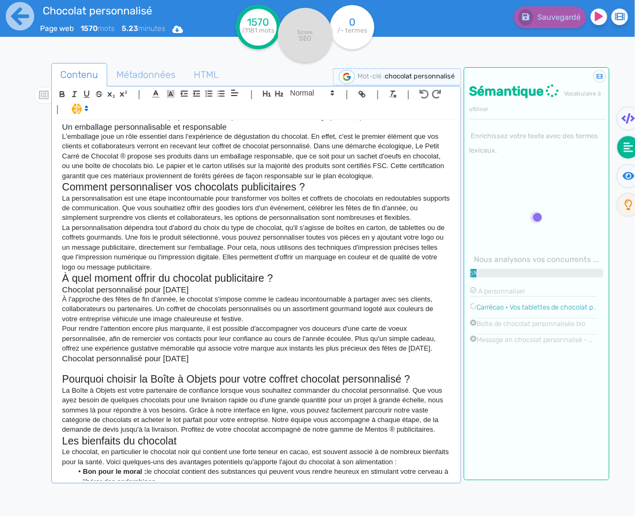
click at [141, 363] on p at bounding box center [256, 368] width 388 height 10
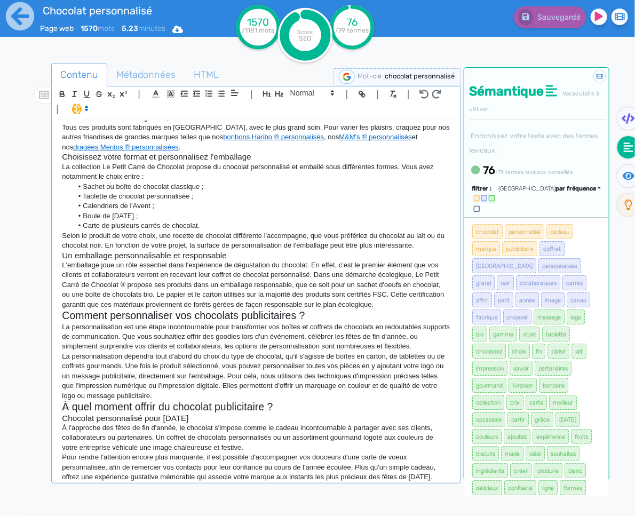
scroll to position [606, 0]
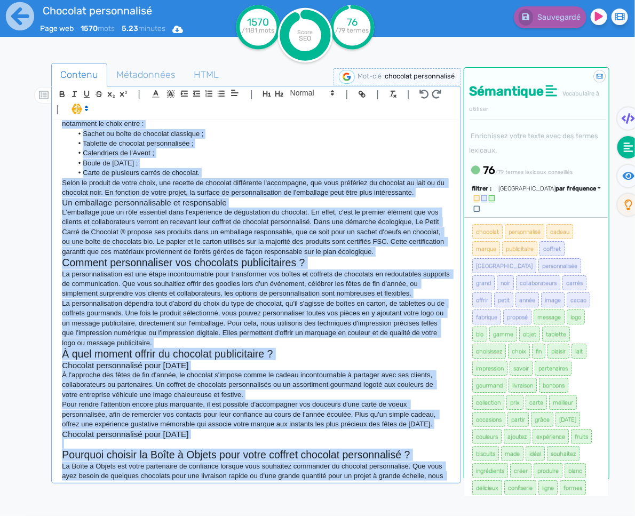
copy div "Chocolat publicitaire personnalisé pour vos cadeaux d'entreprise Les fêtes de N…"
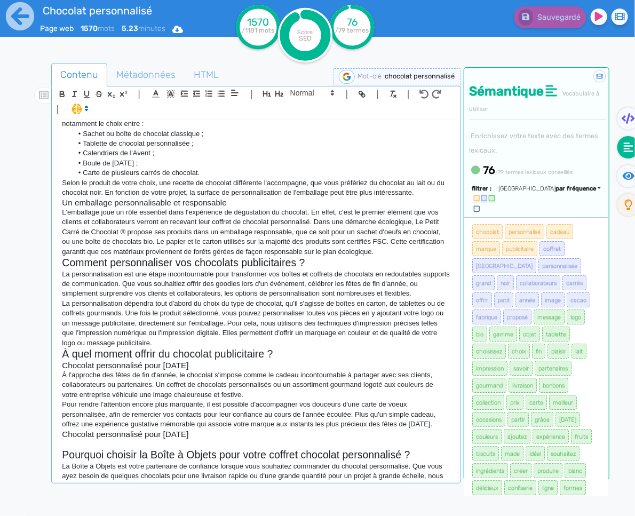
click at [137, 439] on p at bounding box center [256, 444] width 388 height 10
